Goal: Information Seeking & Learning: Learn about a topic

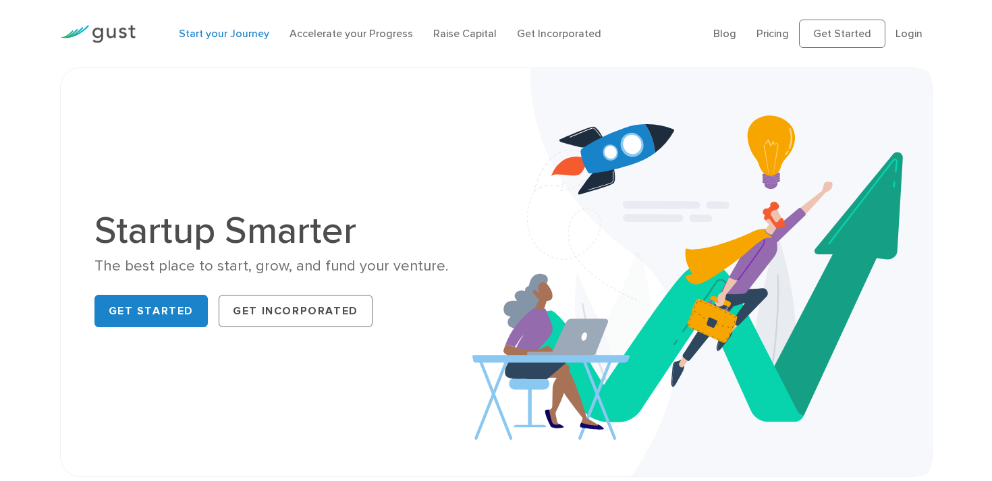
click at [249, 36] on link "Start your Journey" at bounding box center [224, 33] width 90 height 13
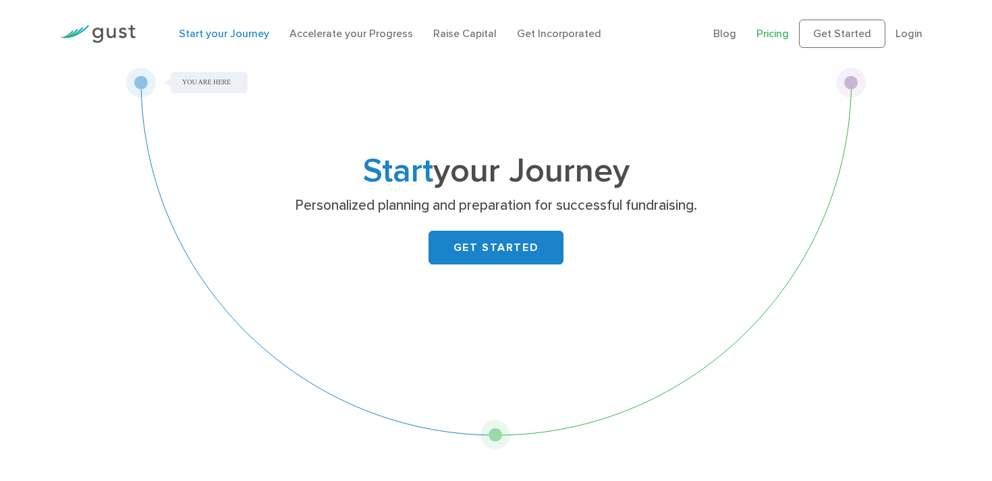
click at [770, 29] on link "Pricing" at bounding box center [772, 33] width 32 height 13
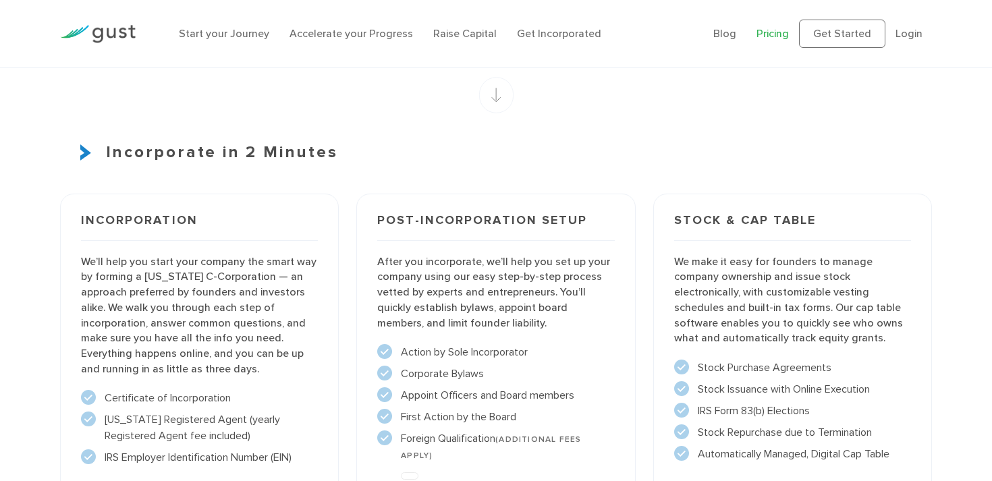
scroll to position [860, 0]
